Goal: Transaction & Acquisition: Purchase product/service

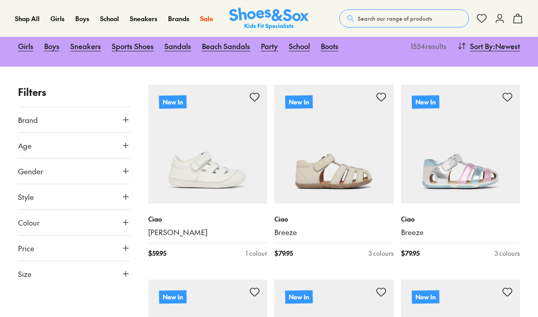
scroll to position [106, 0]
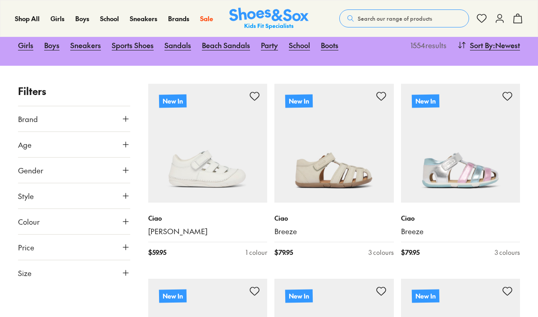
click at [127, 118] on icon at bounding box center [125, 118] width 9 height 9
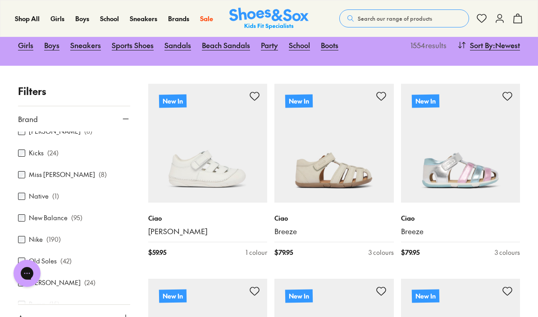
scroll to position [355, 0]
click at [49, 200] on div "Nike ( 190 )" at bounding box center [74, 196] width 112 height 11
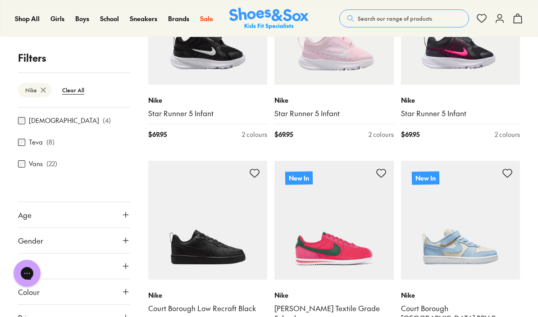
scroll to position [104, 0]
click at [121, 211] on icon at bounding box center [125, 215] width 9 height 9
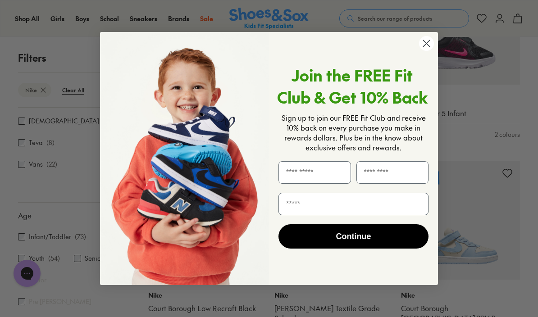
scroll to position [419, 0]
click at [423, 51] on circle "Close dialog" at bounding box center [426, 43] width 15 height 15
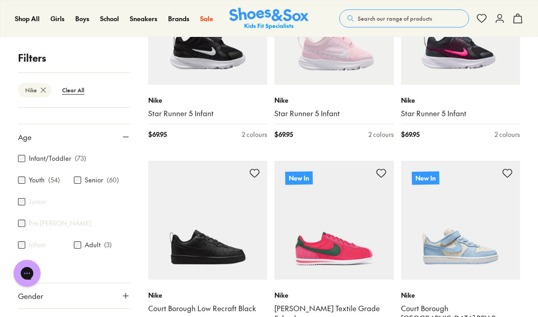
scroll to position [182, 0]
click at [44, 177] on label "Youth" at bounding box center [37, 180] width 16 height 9
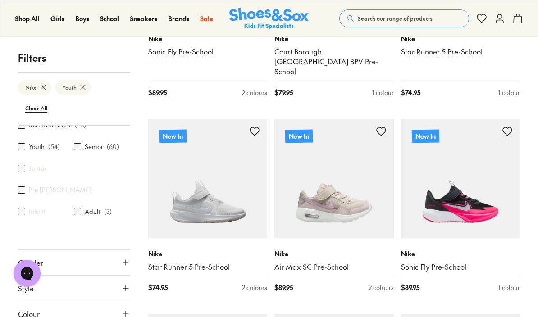
scroll to position [285, 0]
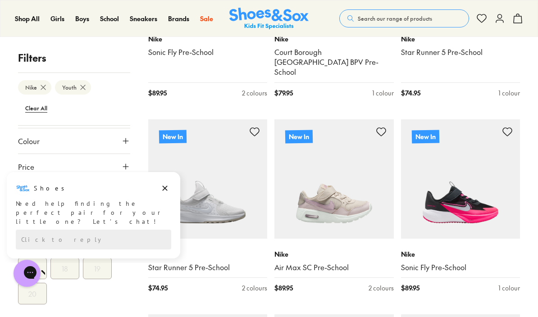
scroll to position [0, 0]
click at [75, 210] on button "US" at bounding box center [76, 218] width 23 height 17
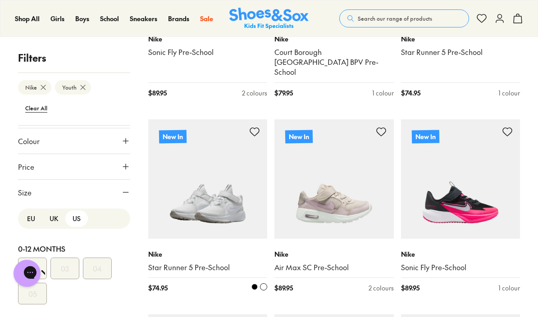
click at [163, 226] on img at bounding box center [207, 178] width 119 height 119
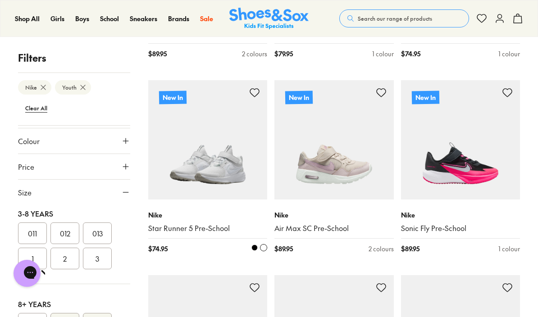
scroll to position [220, 0]
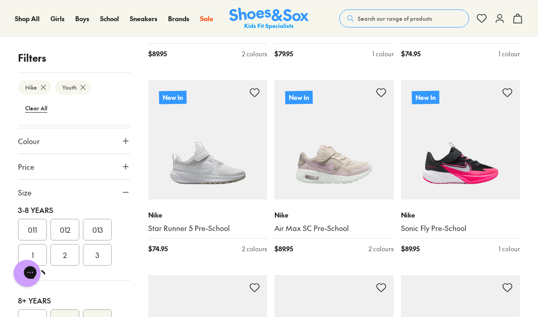
click at [32, 219] on button "011" at bounding box center [32, 230] width 29 height 22
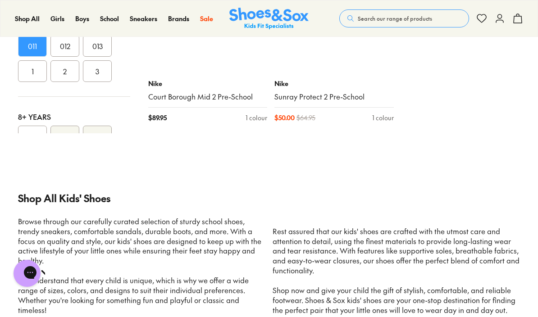
scroll to position [3182, 0]
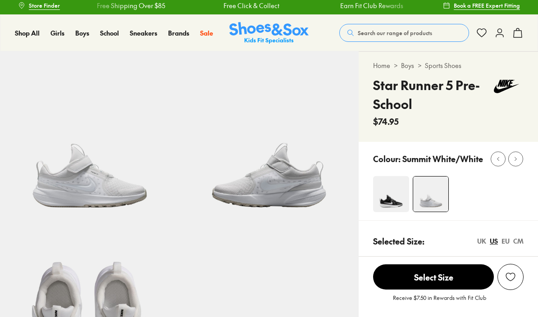
select select "*"
